Goal: Navigation & Orientation: Find specific page/section

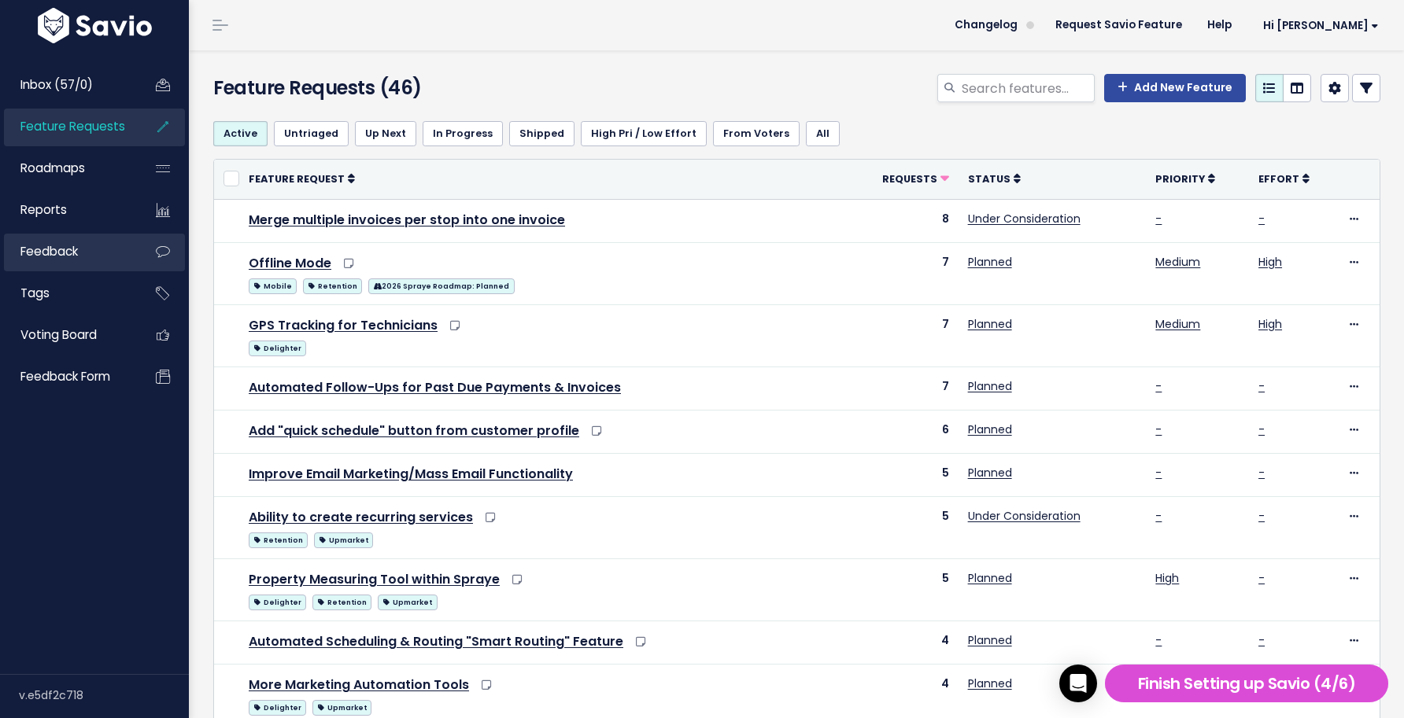
click at [90, 261] on link "Feedback" at bounding box center [67, 252] width 127 height 36
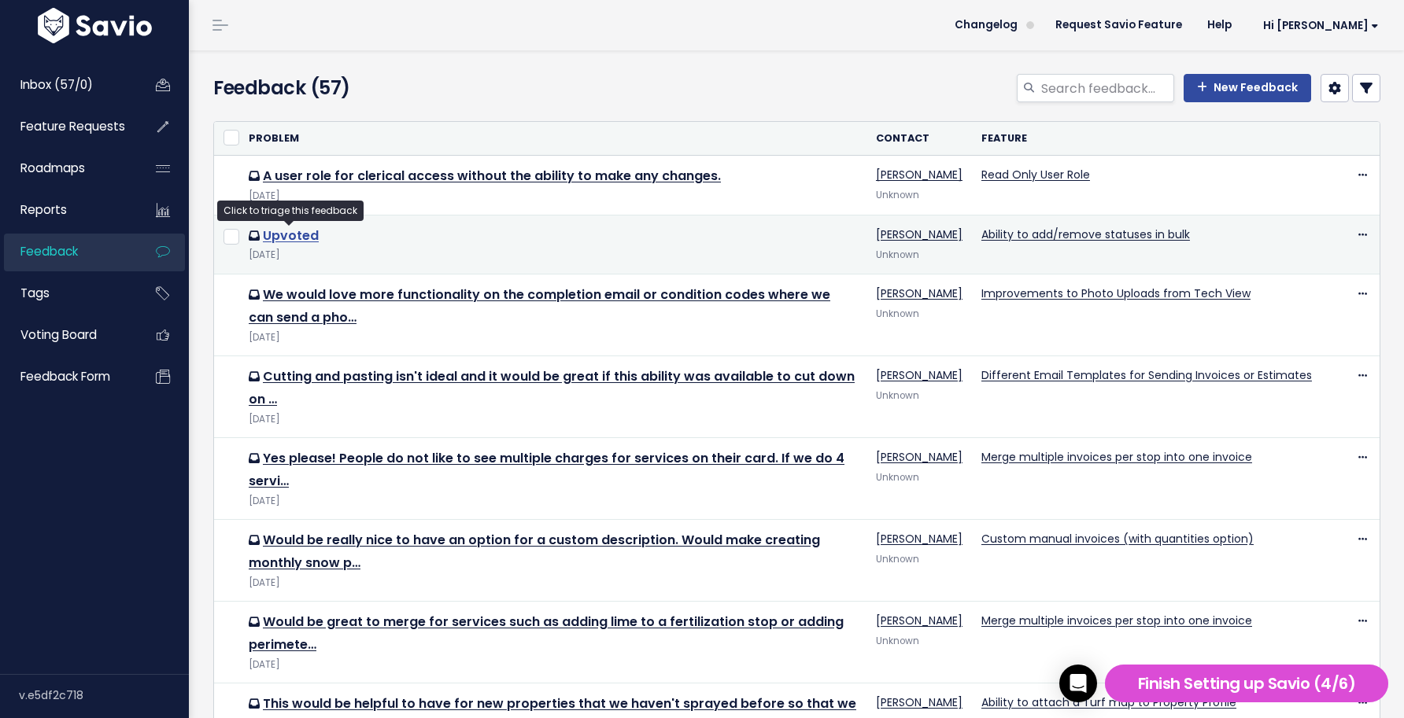
click at [293, 234] on link "Upvoted" at bounding box center [291, 236] width 56 height 18
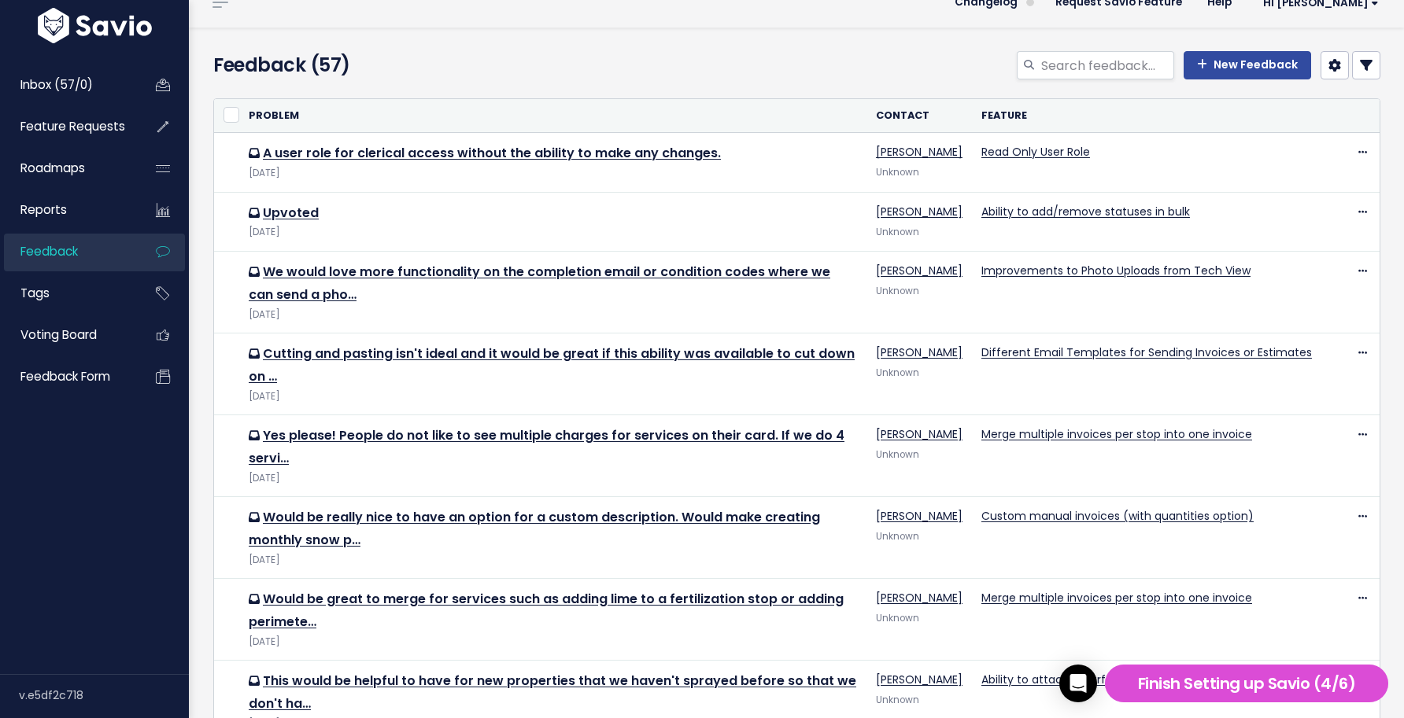
scroll to position [24, 0]
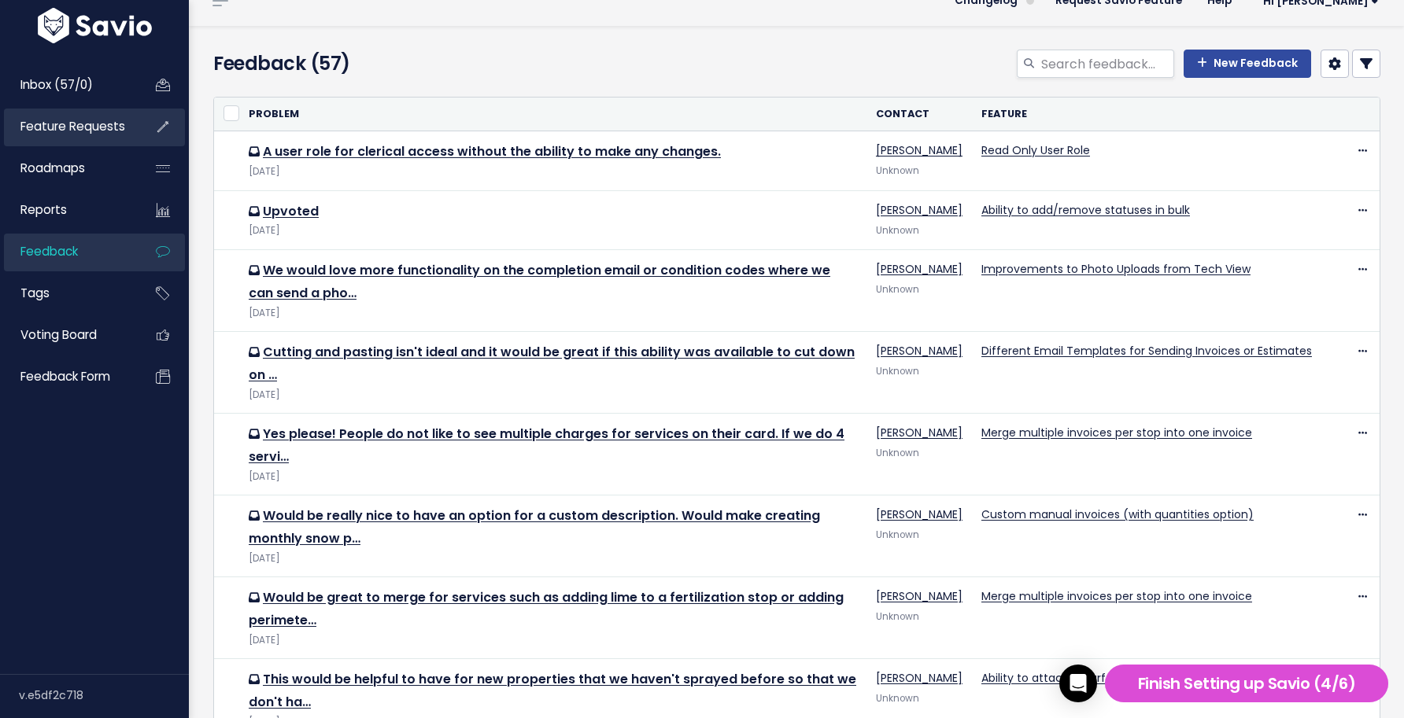
click at [105, 127] on span "Feature Requests" at bounding box center [72, 126] width 105 height 17
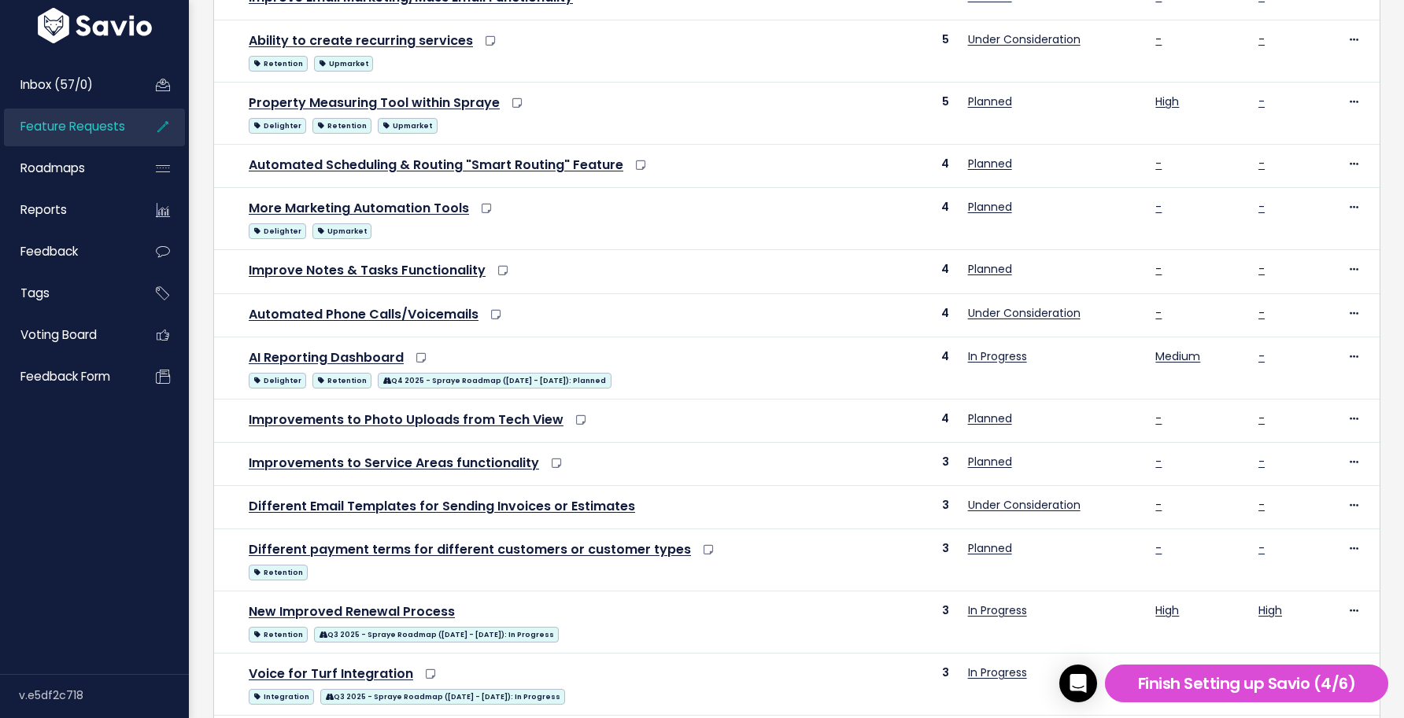
scroll to position [617, 0]
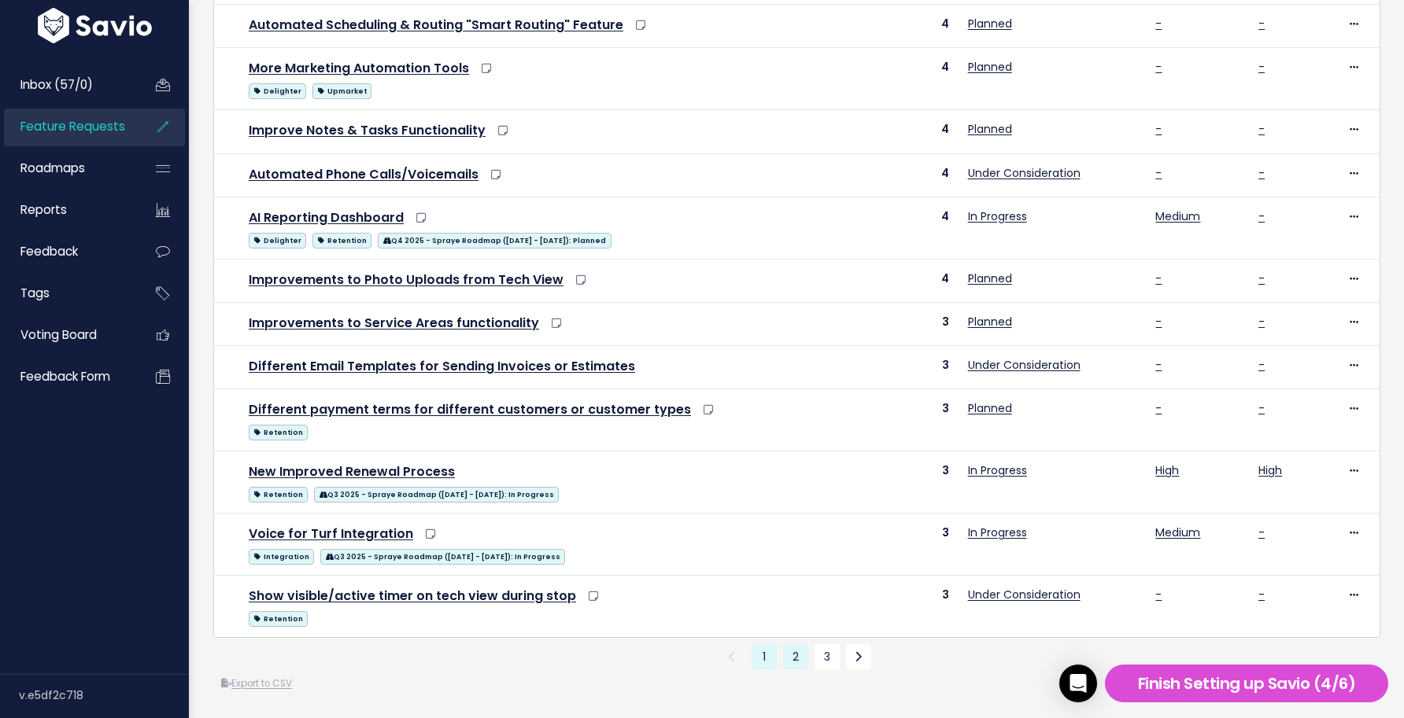
click at [790, 655] on link "2" at bounding box center [795, 656] width 25 height 25
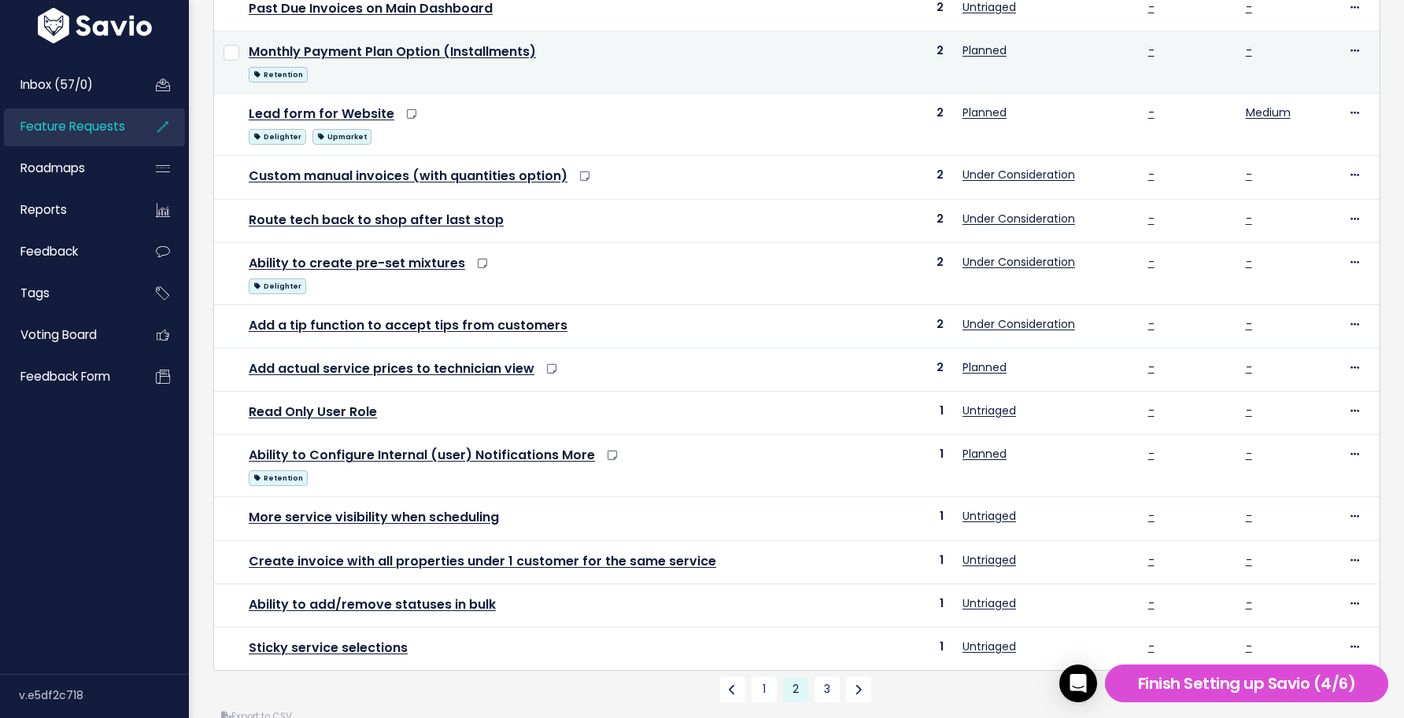
scroll to position [542, 0]
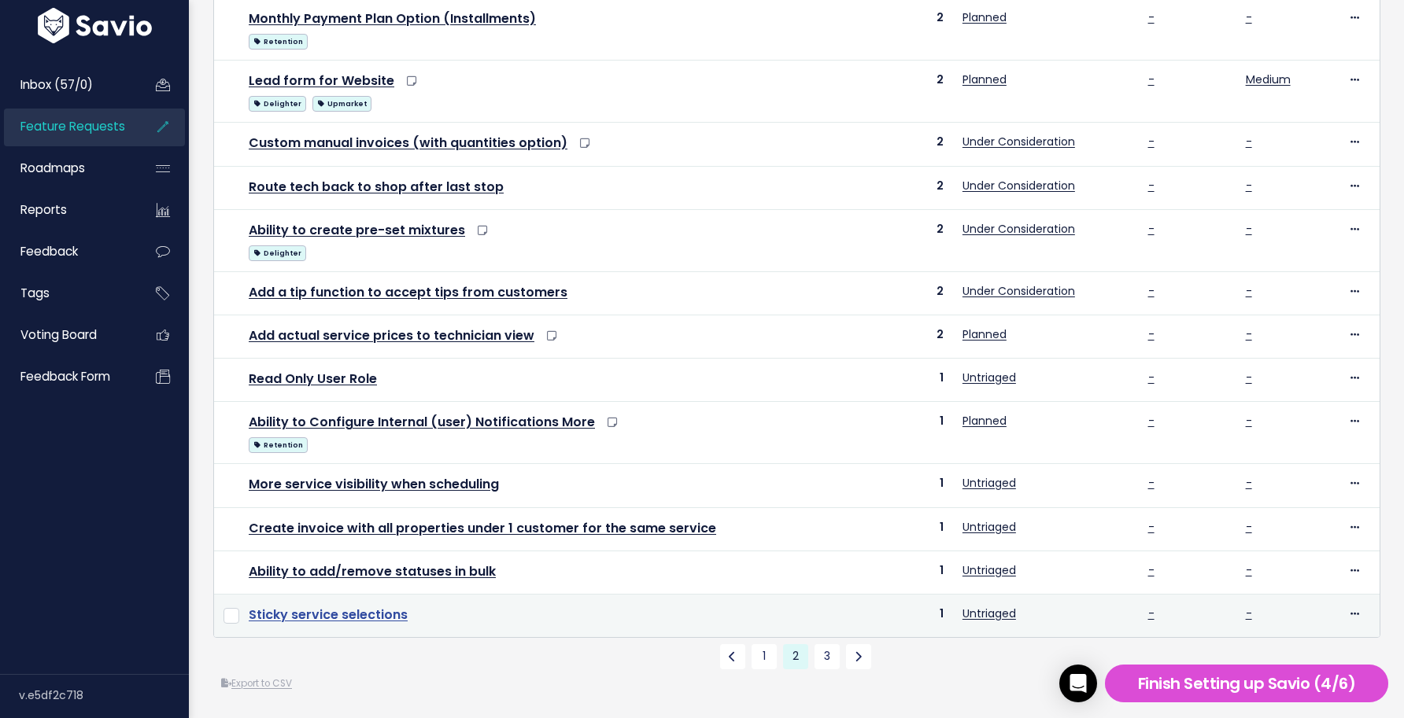
click at [368, 610] on link "Sticky service selections" at bounding box center [328, 615] width 159 height 18
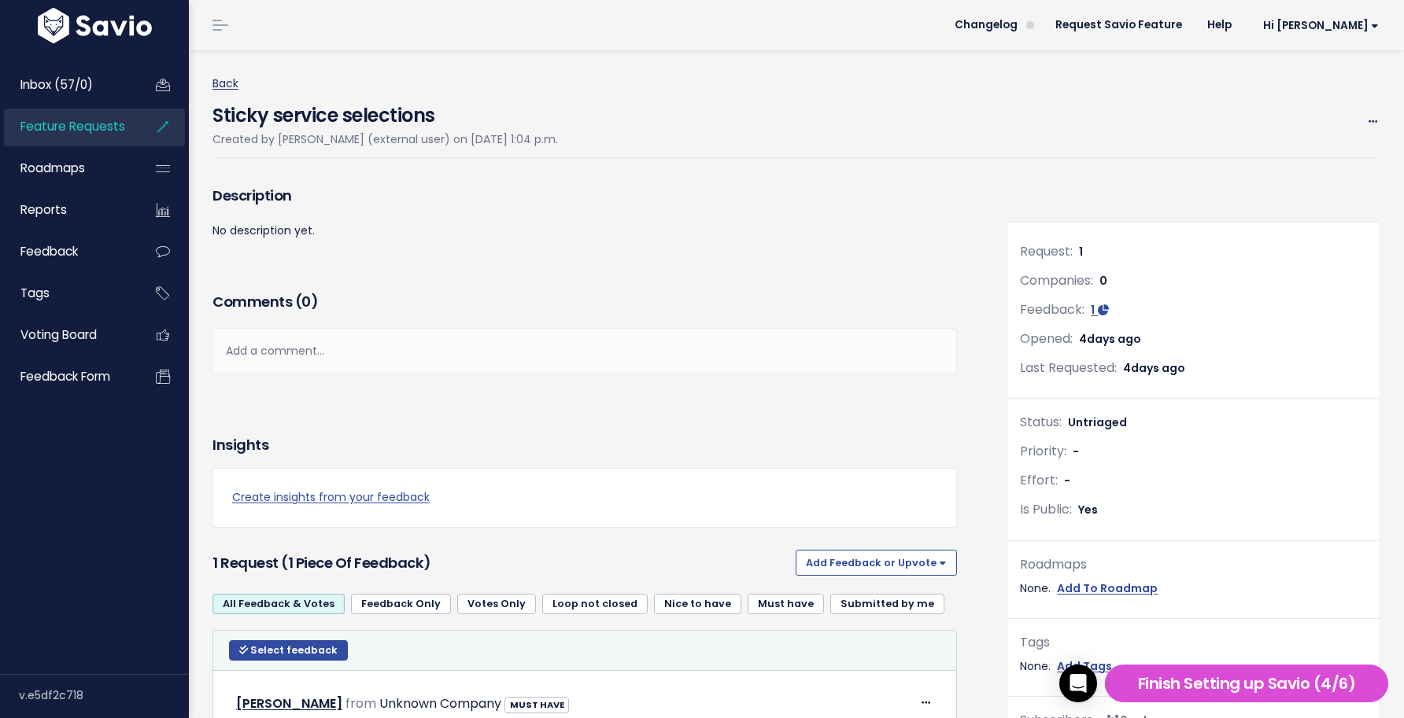
click at [231, 80] on link "Back" at bounding box center [225, 84] width 26 height 16
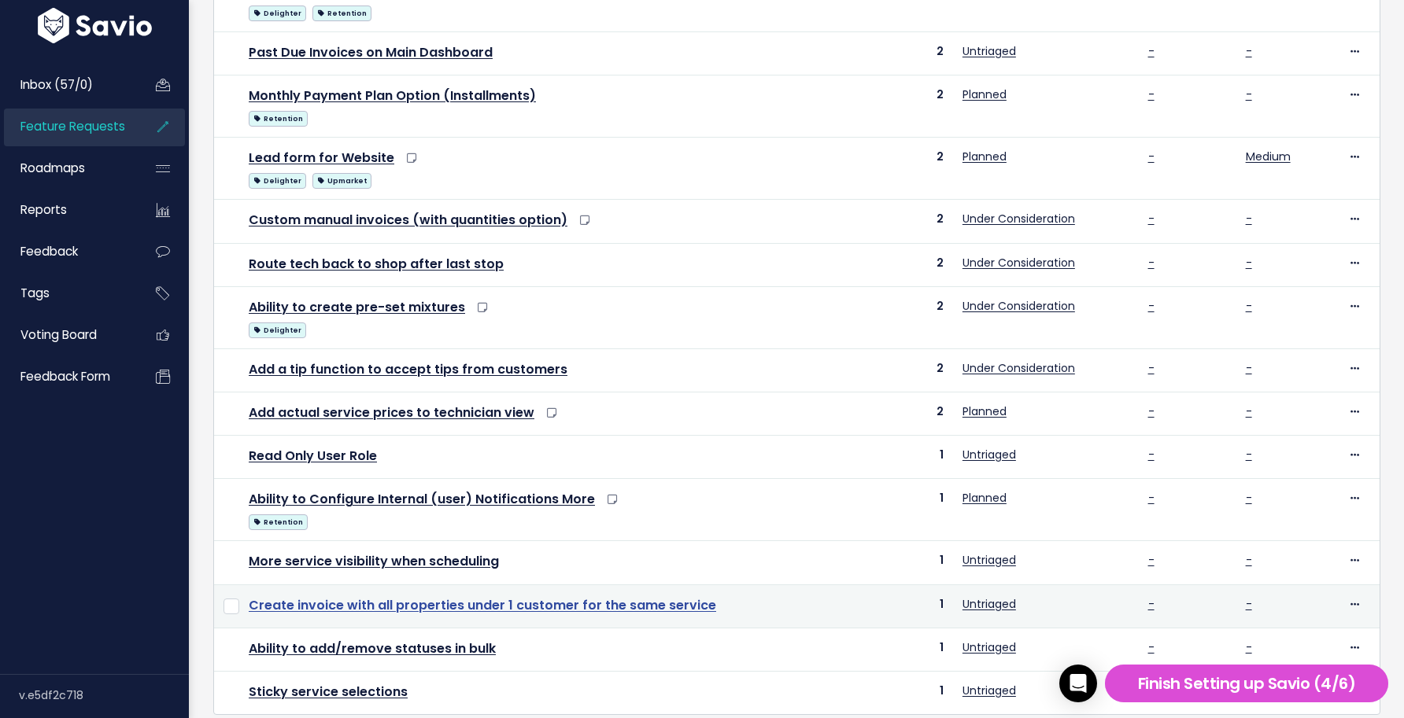
scroll to position [542, 0]
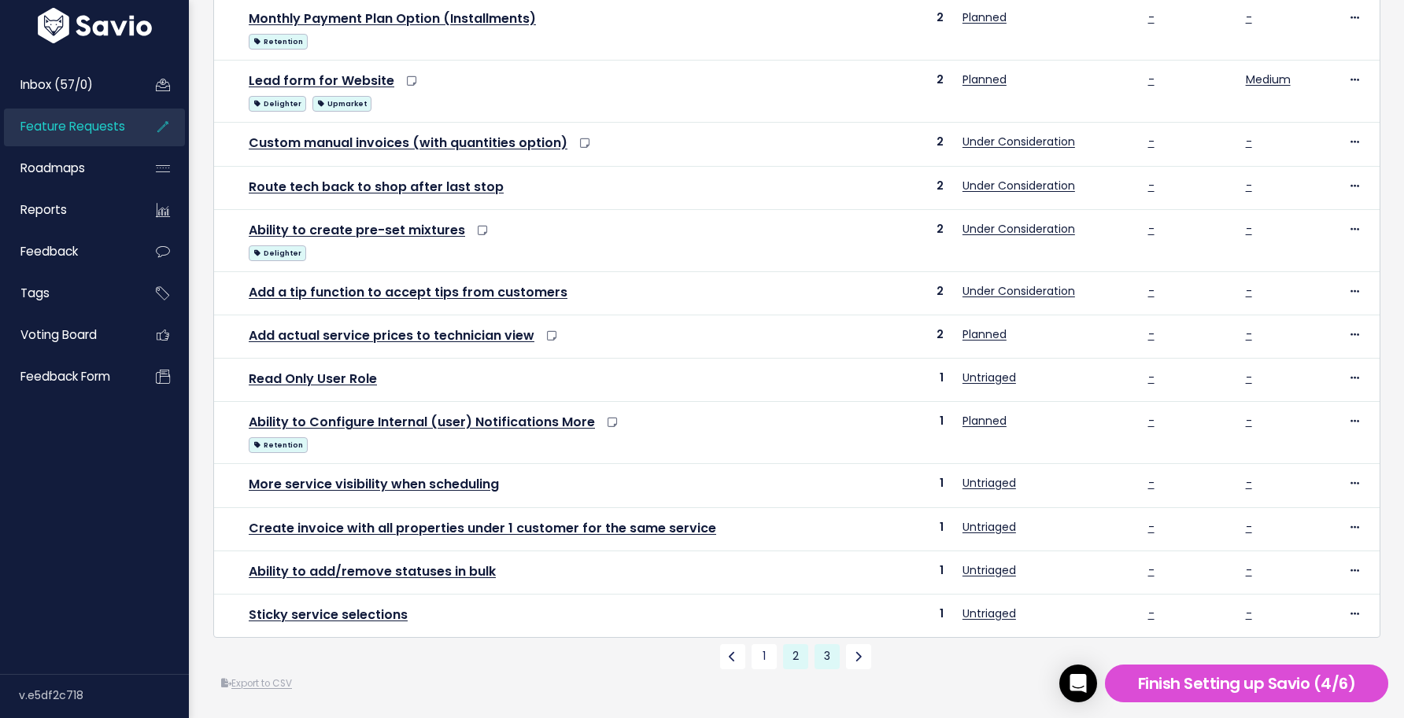
click at [825, 655] on link "3" at bounding box center [826, 656] width 25 height 25
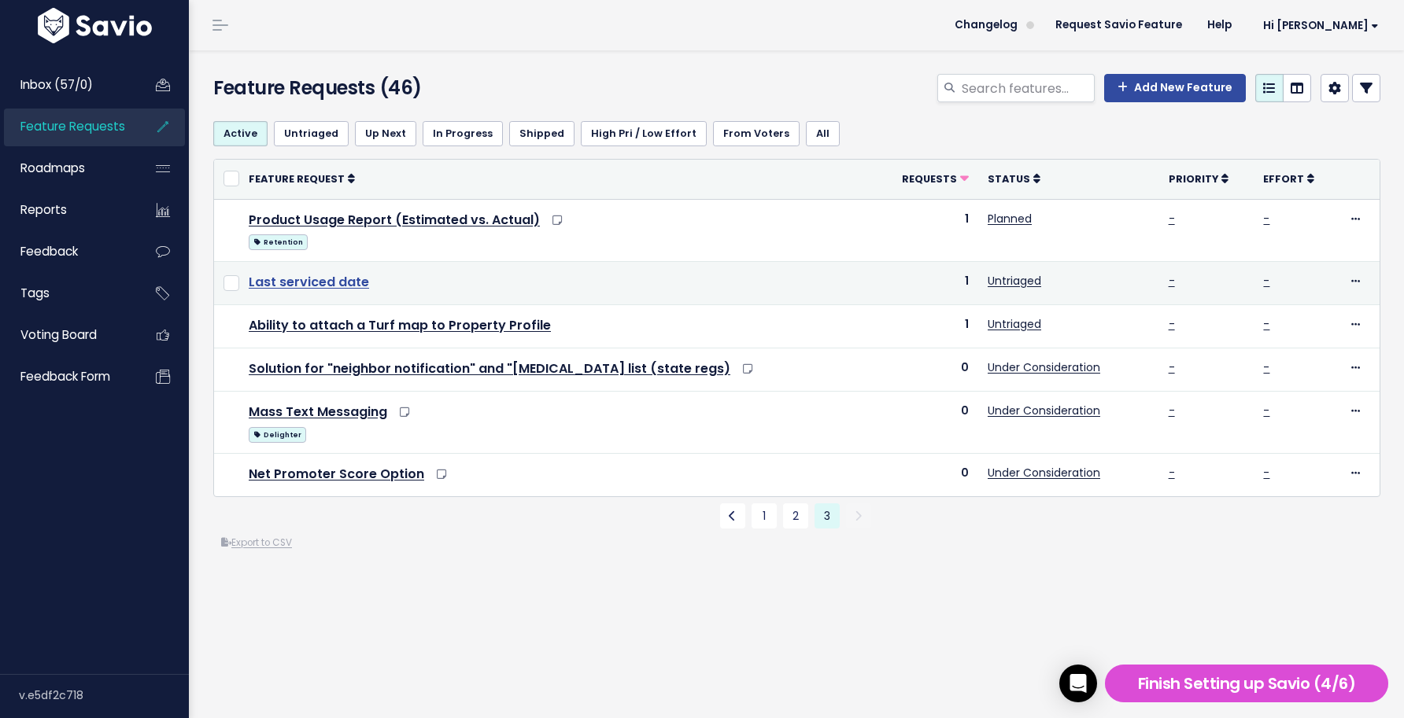
click at [288, 278] on link "Last serviced date" at bounding box center [309, 282] width 120 height 18
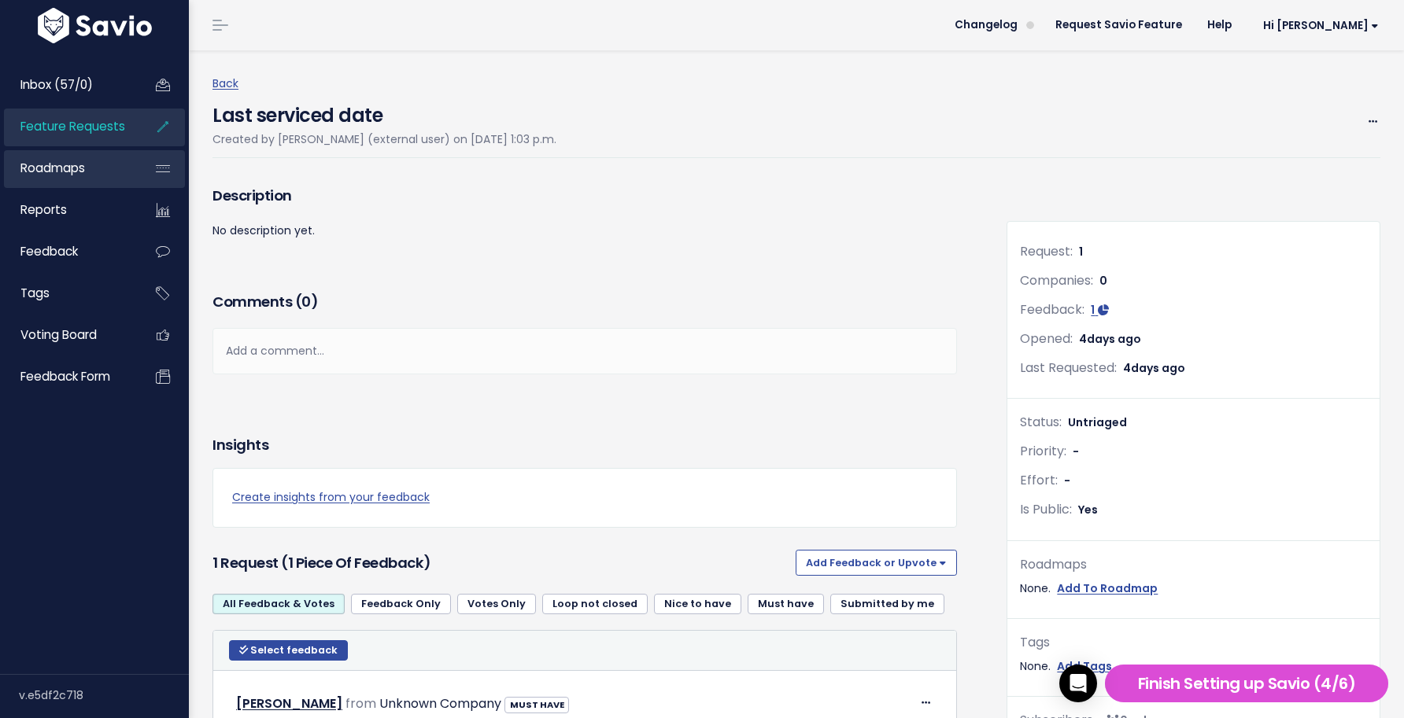
click at [87, 170] on link "Roadmaps" at bounding box center [67, 168] width 127 height 36
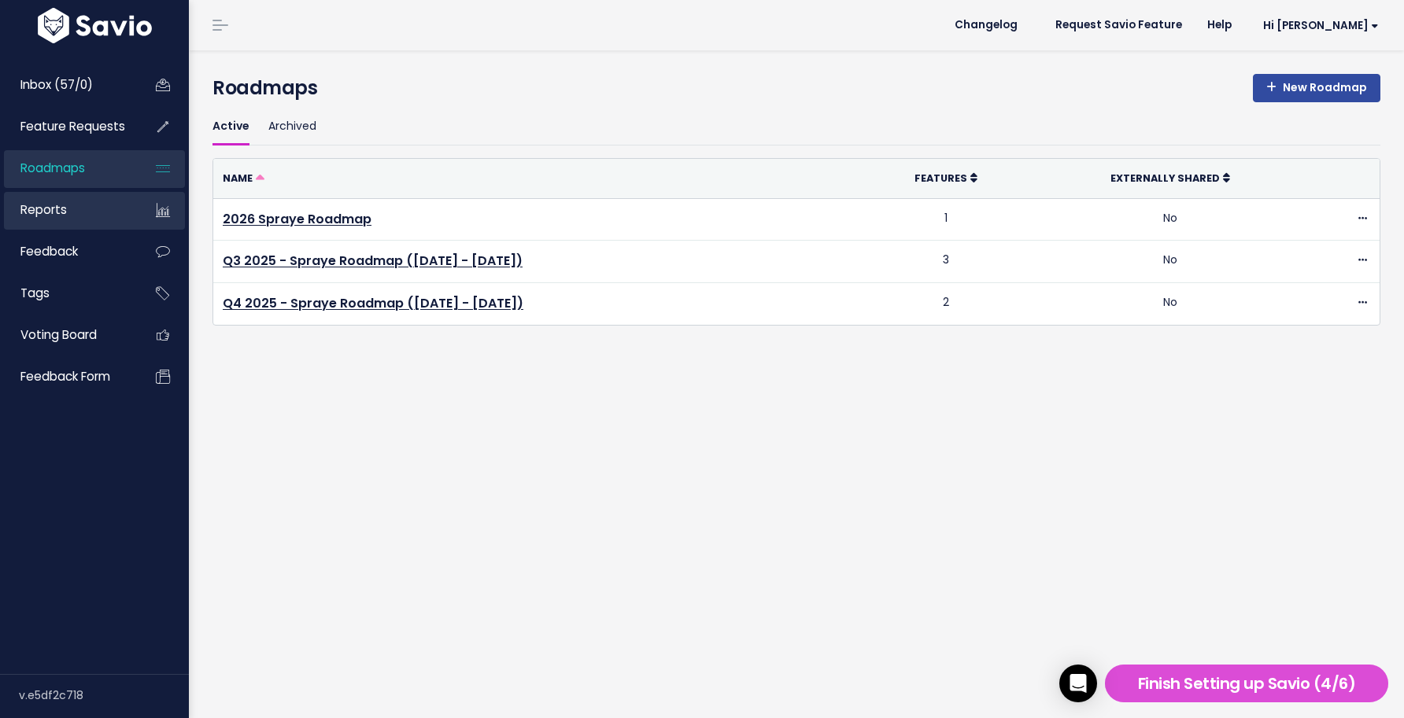
click at [87, 208] on link "Reports" at bounding box center [67, 210] width 127 height 36
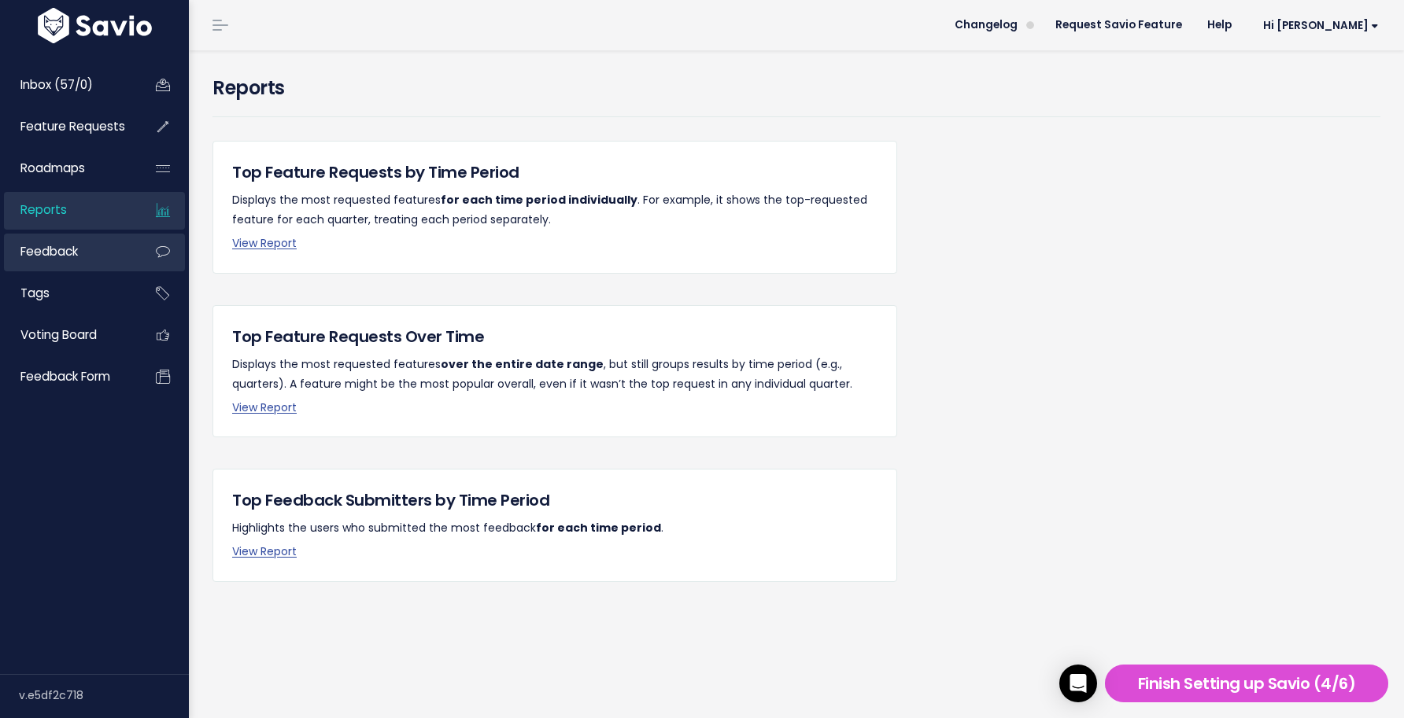
click at [98, 255] on link "Feedback" at bounding box center [67, 252] width 127 height 36
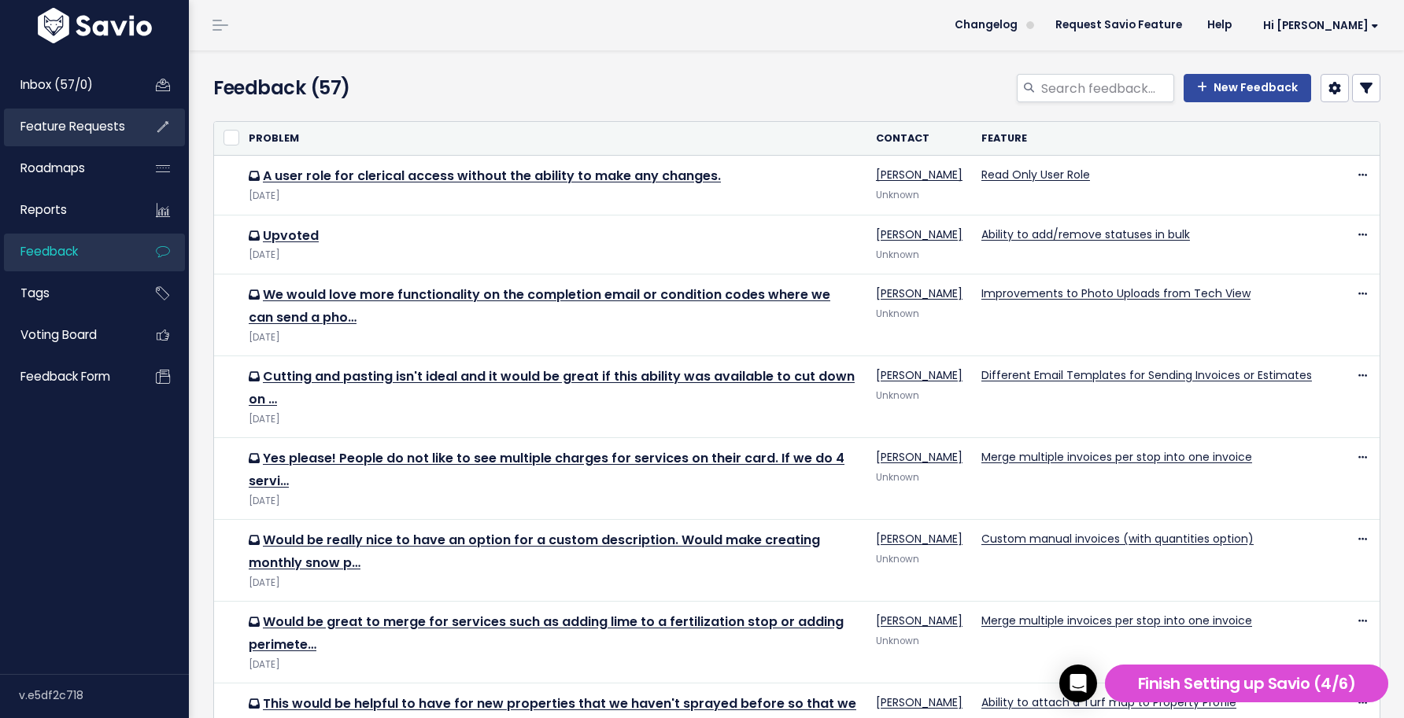
click at [100, 124] on span "Feature Requests" at bounding box center [72, 126] width 105 height 17
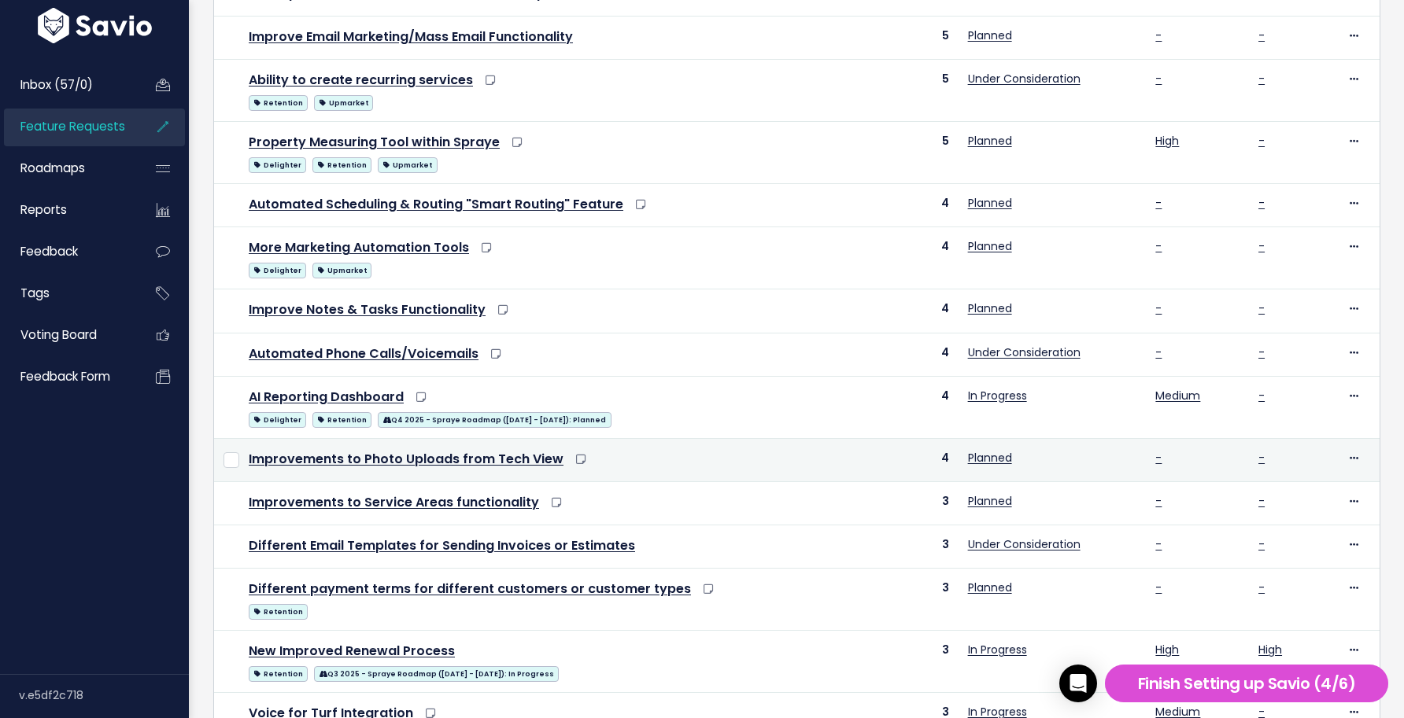
scroll to position [617, 0]
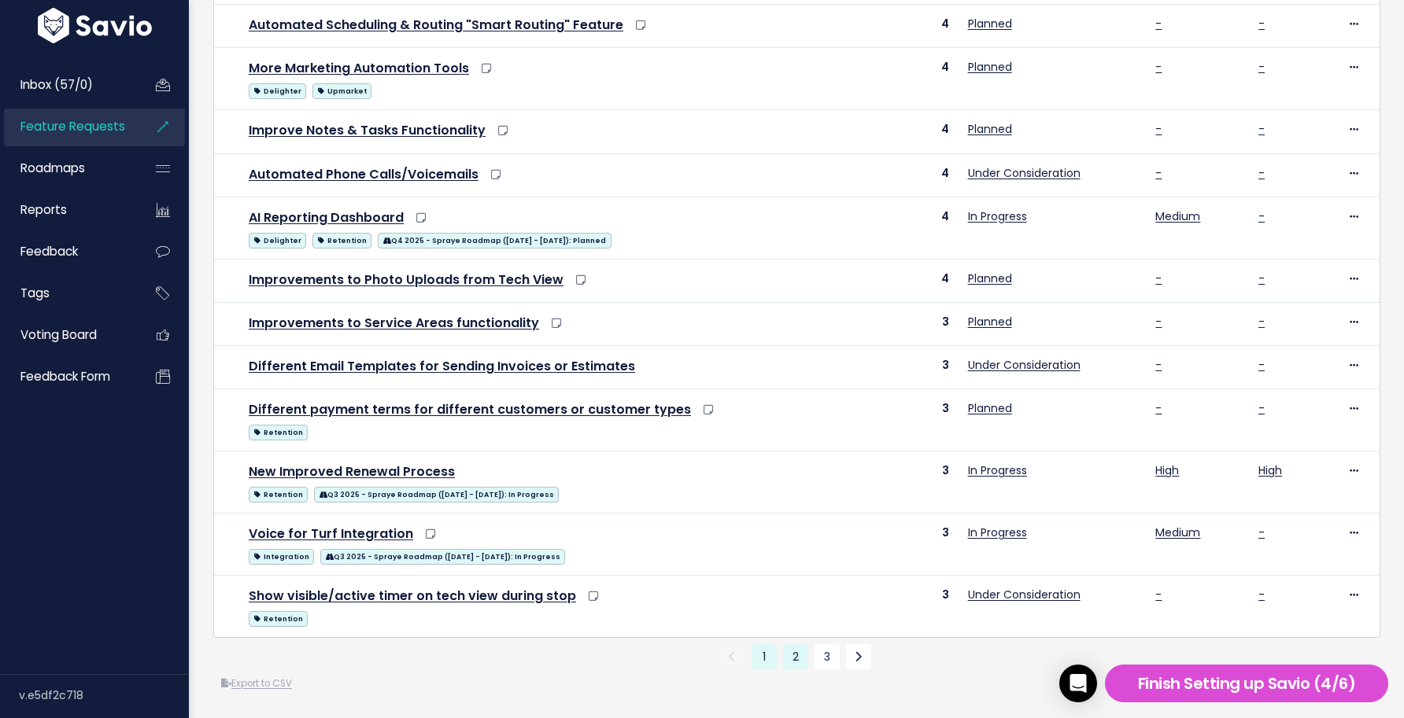
click at [784, 653] on link "2" at bounding box center [795, 656] width 25 height 25
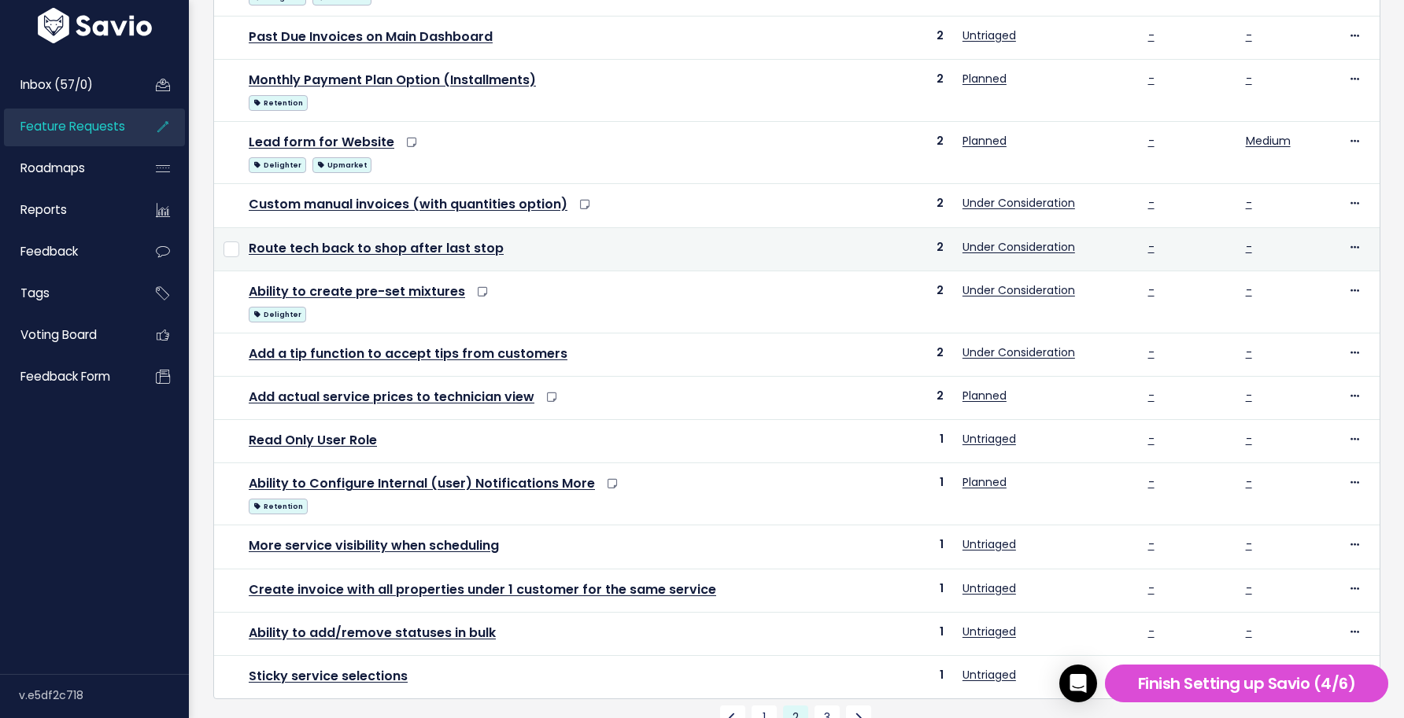
scroll to position [542, 0]
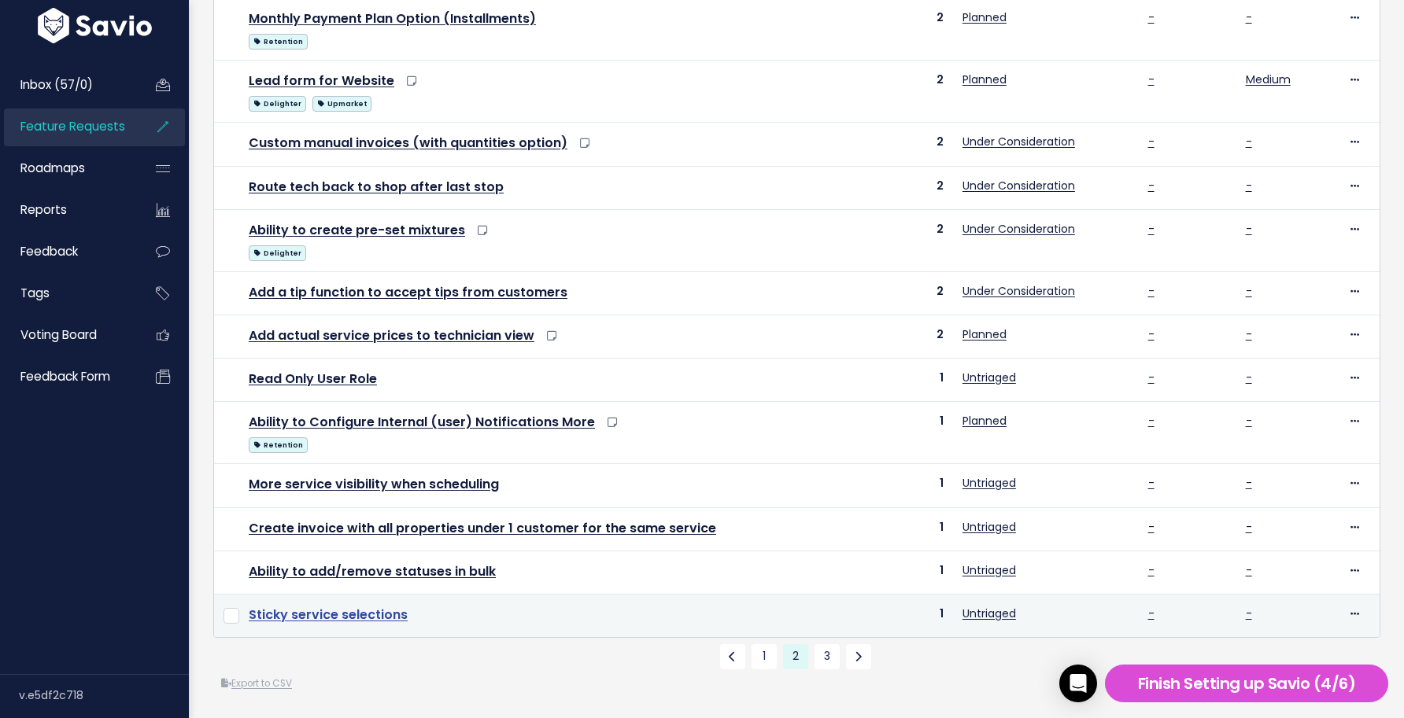
click at [387, 611] on link "Sticky service selections" at bounding box center [328, 615] width 159 height 18
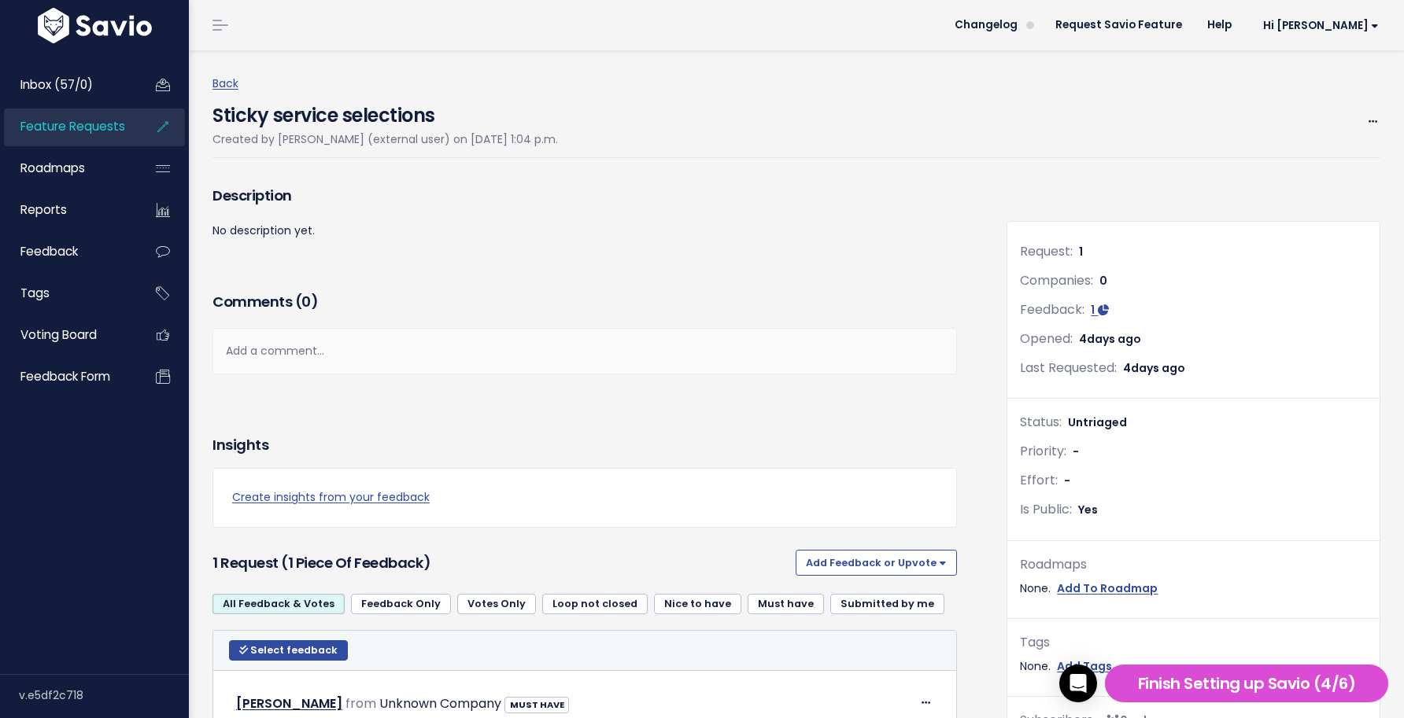
click at [777, 50] on div "Back Sticky service selections Created by [PERSON_NAME] (external user) on [DAT…" at bounding box center [801, 115] width 1179 height 131
click at [268, 90] on div "Back Sticky service selections Created by [PERSON_NAME] (external user) on [DAT…" at bounding box center [801, 116] width 1179 height 84
click at [72, 86] on span "Inbox (57/0)" at bounding box center [56, 84] width 72 height 17
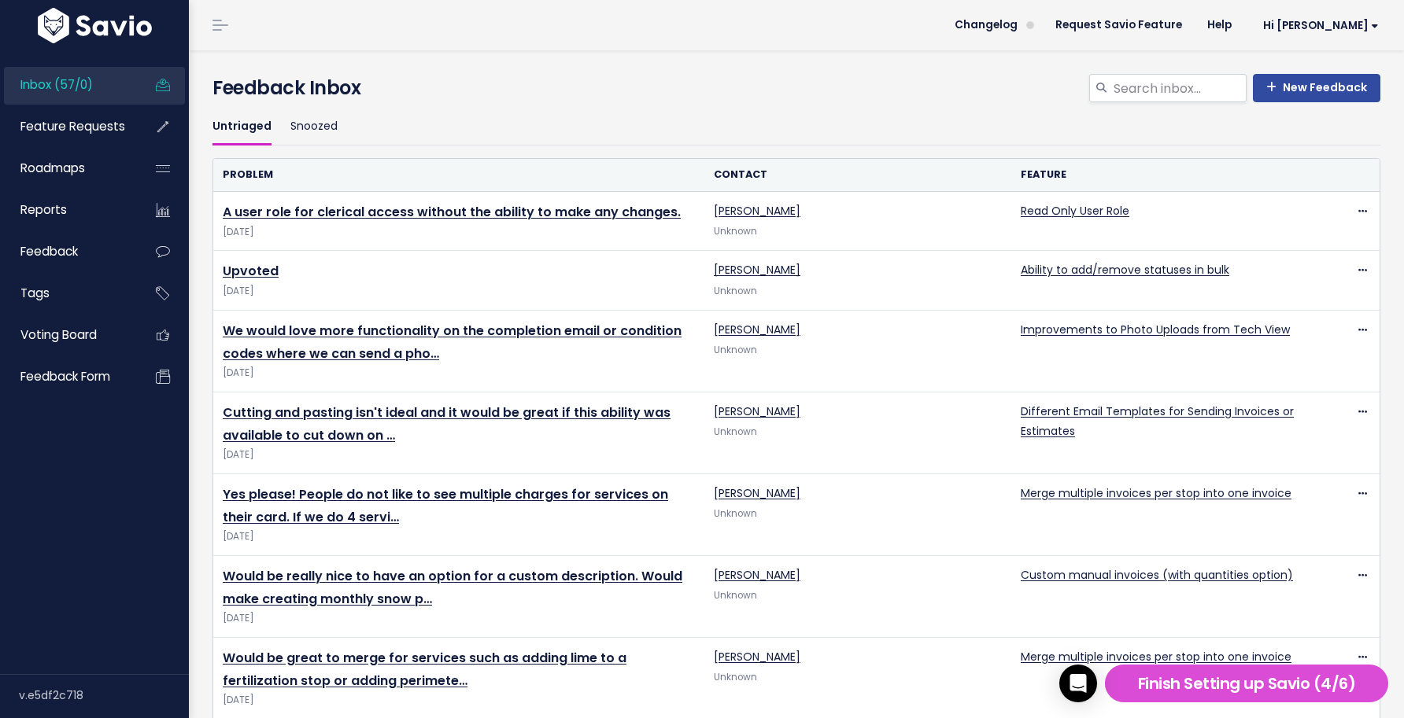
drag, startPoint x: 448, startPoint y: 78, endPoint x: 448, endPoint y: 87, distance: 9.4
click at [448, 78] on h4 "Feedback Inbox" at bounding box center [796, 88] width 1168 height 28
click at [447, 70] on div "New Feedback Feedback Inbox" at bounding box center [796, 79] width 1191 height 58
click at [389, 129] on ul "Untriaged Snoozed" at bounding box center [796, 127] width 1168 height 37
click at [460, 46] on header "Changelog Request Savio Feature Help Hi [PERSON_NAME] Vault Settings My Setting…" at bounding box center [796, 25] width 1215 height 50
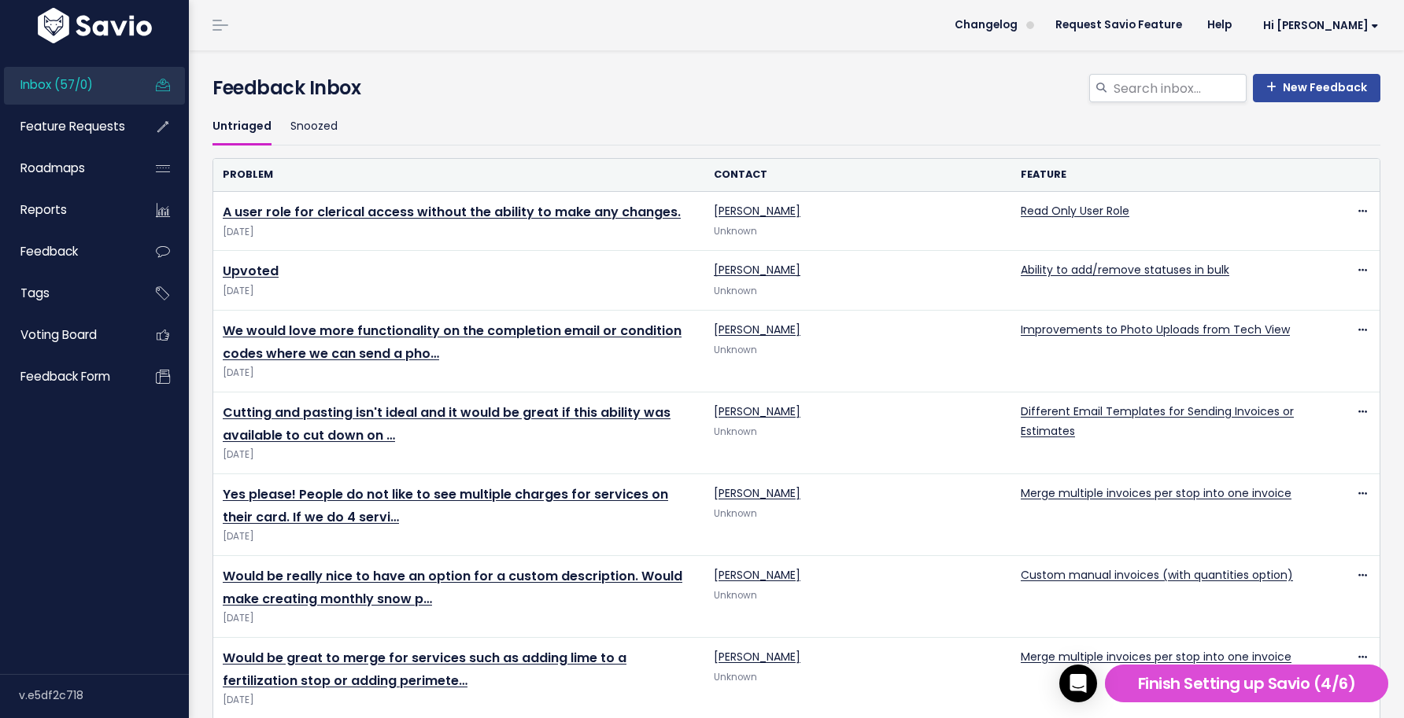
scroll to position [1, 0]
click at [464, 46] on header "Changelog Request Savio Feature Help Hi [PERSON_NAME] Vault Settings My Setting…" at bounding box center [796, 24] width 1215 height 50
click at [338, 138] on ul "Untriaged Snoozed" at bounding box center [796, 127] width 1168 height 37
click at [559, 35] on header "Changelog Request Savio Feature Help Hi [PERSON_NAME] Vault Settings My Setting…" at bounding box center [796, 25] width 1215 height 50
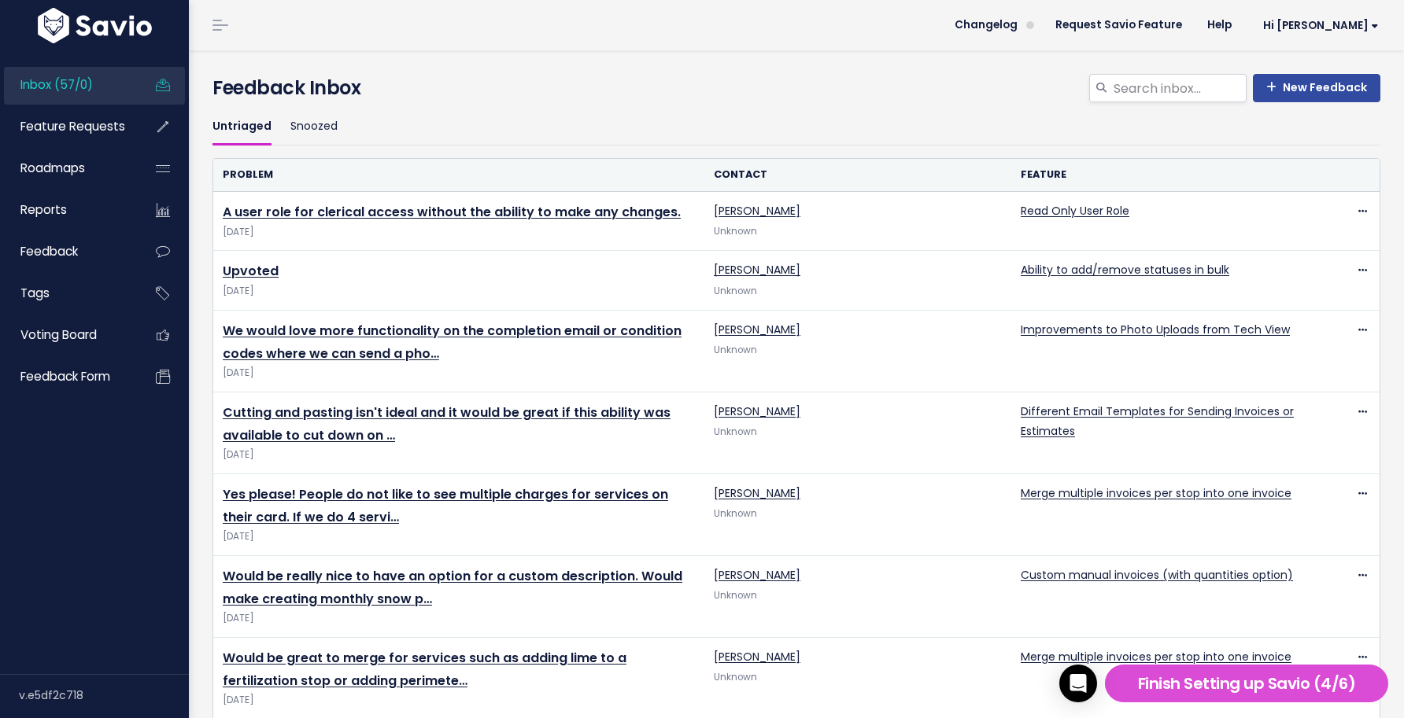
click at [538, 39] on header "Changelog Request Savio Feature Help Hi [PERSON_NAME] Vault Settings My Setting…" at bounding box center [796, 25] width 1215 height 50
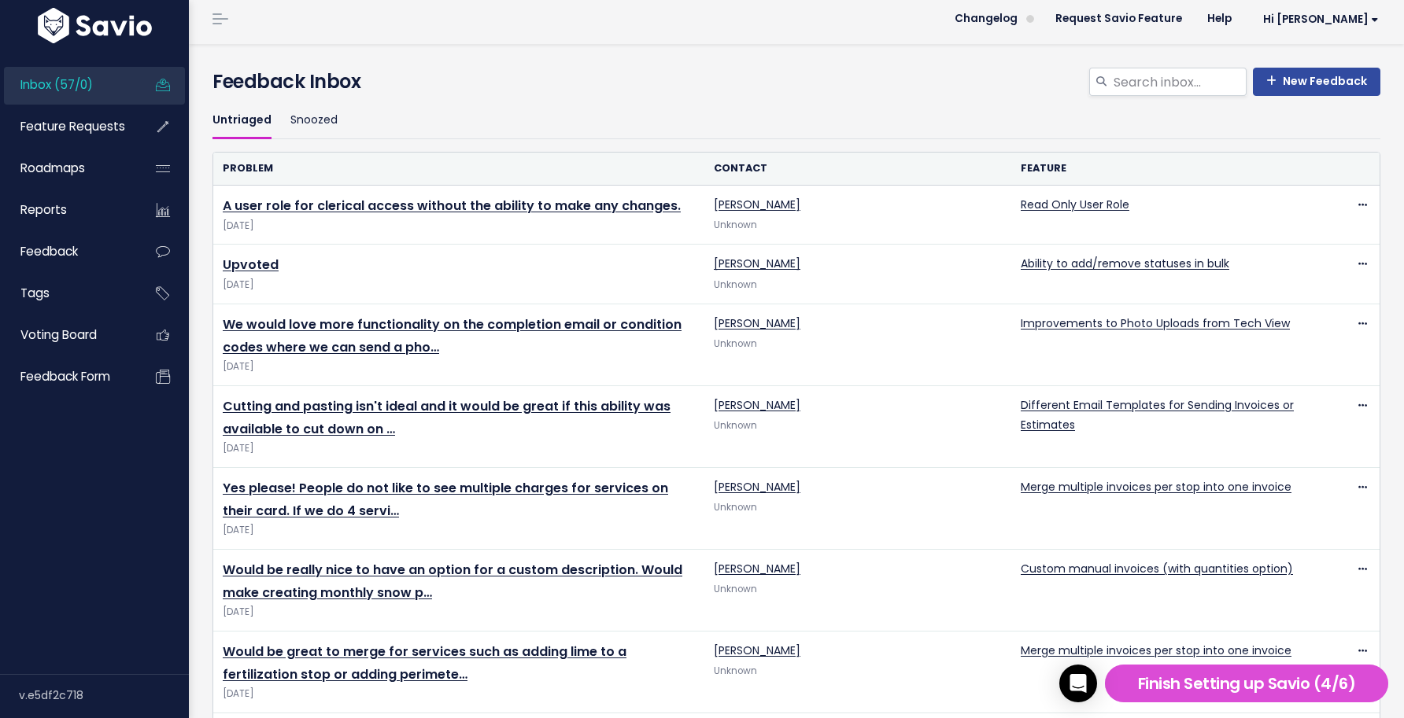
click at [554, 46] on div "New Feedback Feedback Inbox" at bounding box center [796, 73] width 1191 height 58
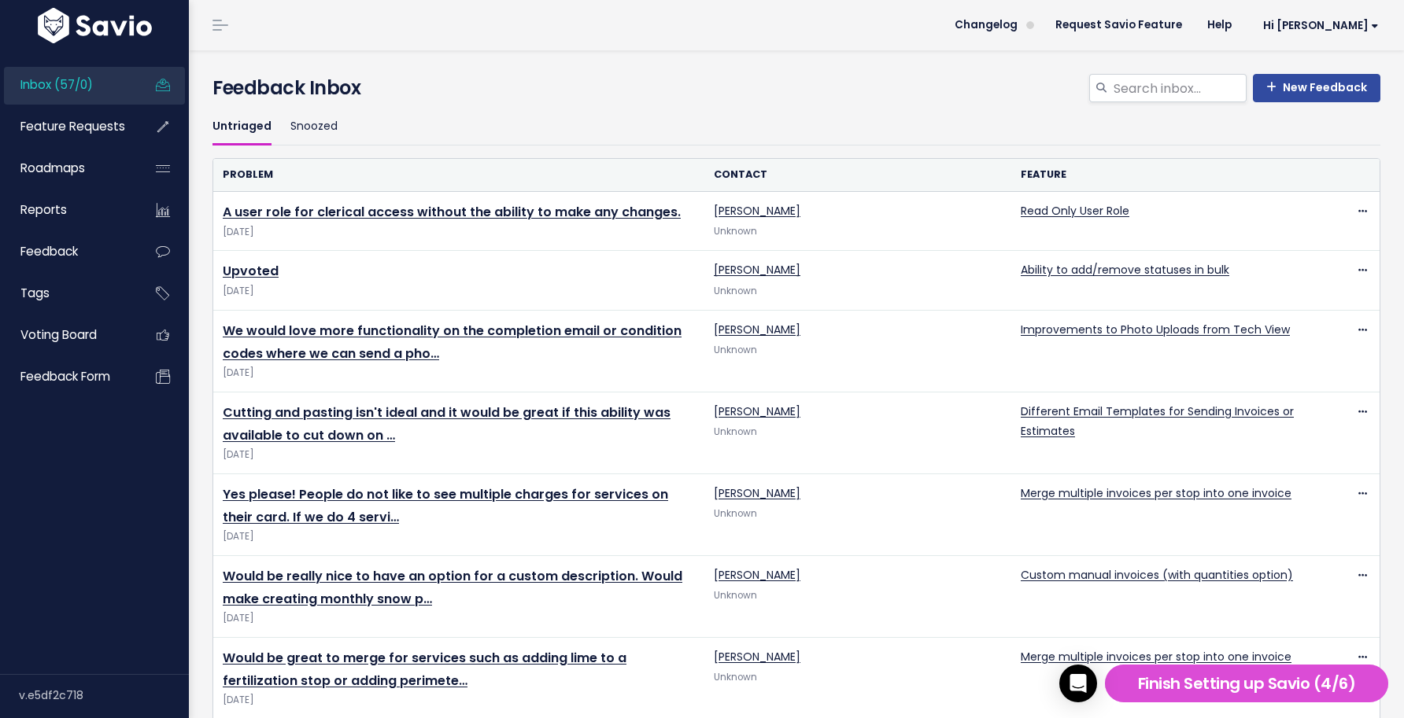
click at [375, 47] on header "Changelog Request Savio Feature Help Hi [PERSON_NAME] Vault Settings My Setting…" at bounding box center [796, 25] width 1215 height 50
click at [533, 136] on ul "Untriaged Snoozed" at bounding box center [796, 127] width 1168 height 37
